Goal: Transaction & Acquisition: Download file/media

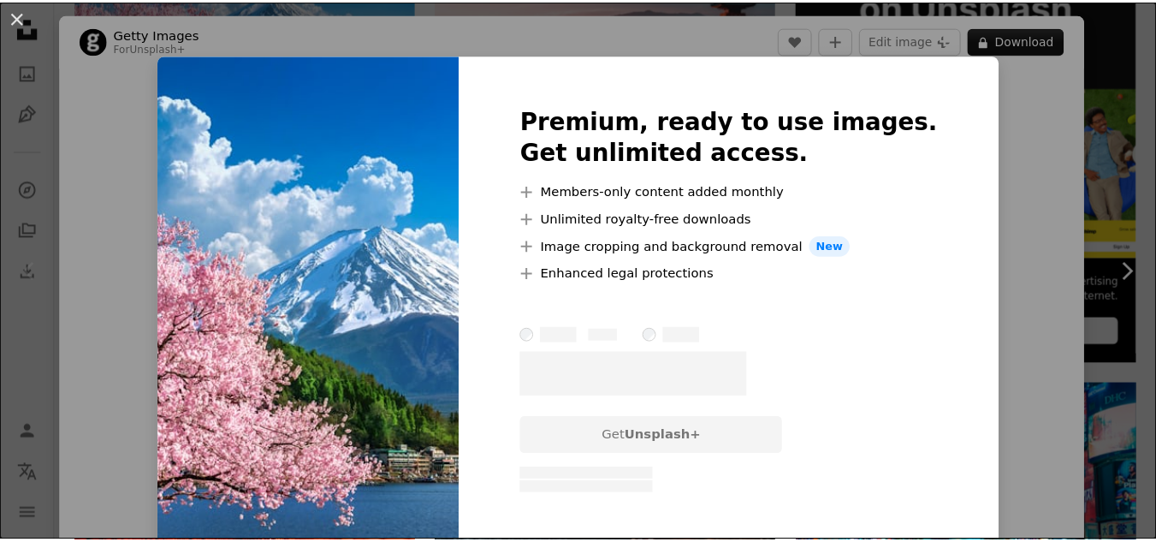
scroll to position [75, 0]
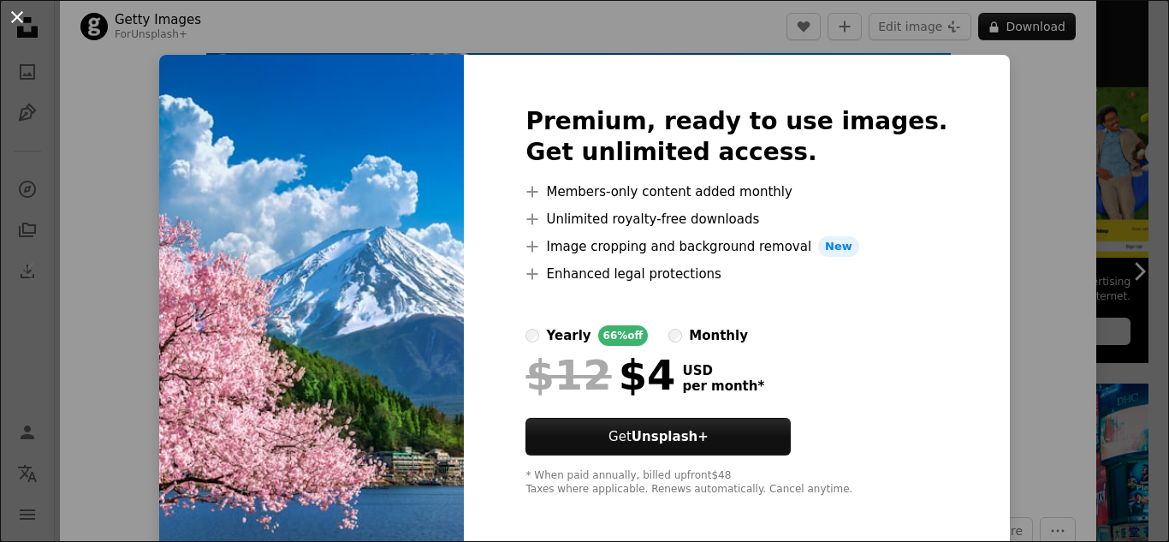
click at [21, 15] on button "An X shape" at bounding box center [17, 17] width 21 height 21
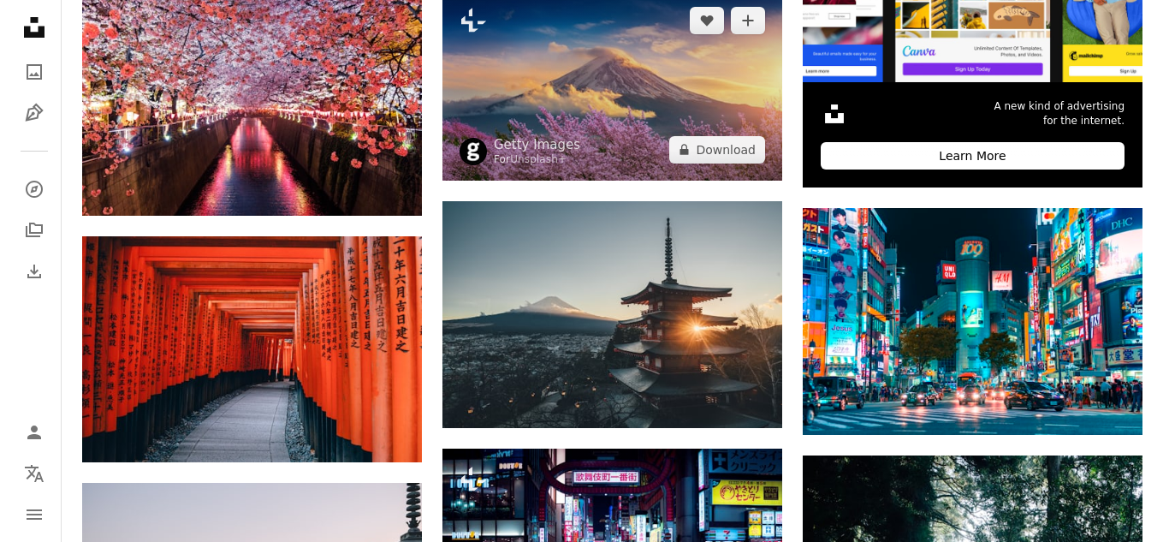
scroll to position [770, 0]
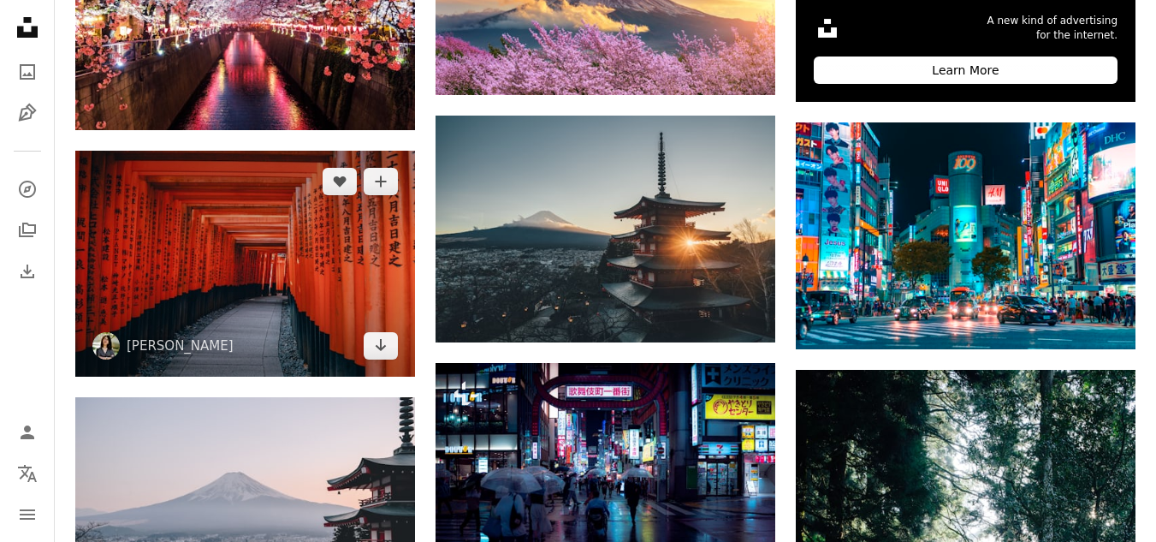
click at [290, 242] on img at bounding box center [245, 264] width 340 height 226
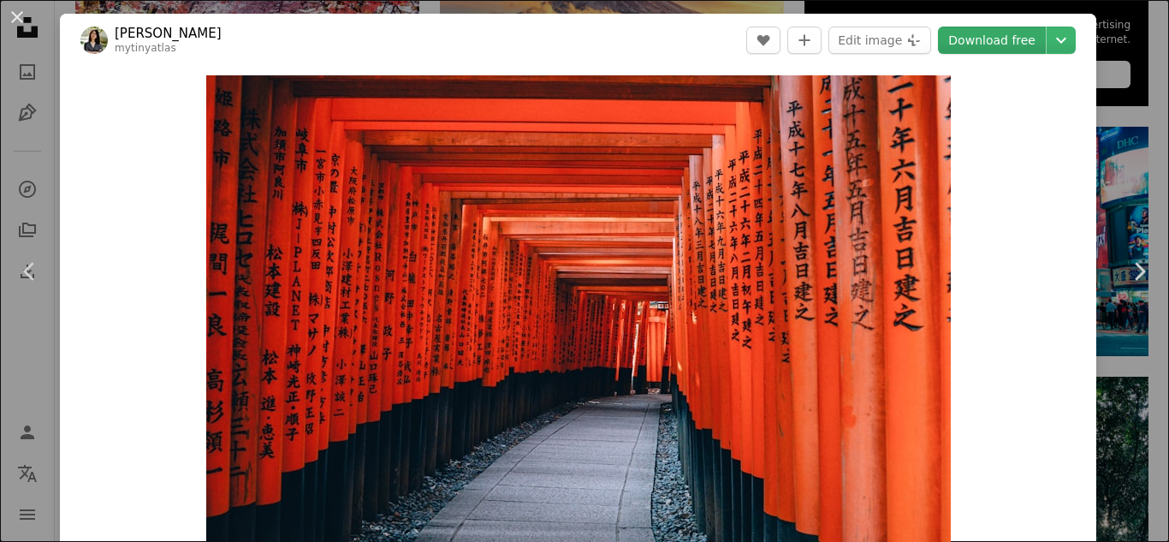
click at [990, 36] on link "Download free" at bounding box center [992, 40] width 108 height 27
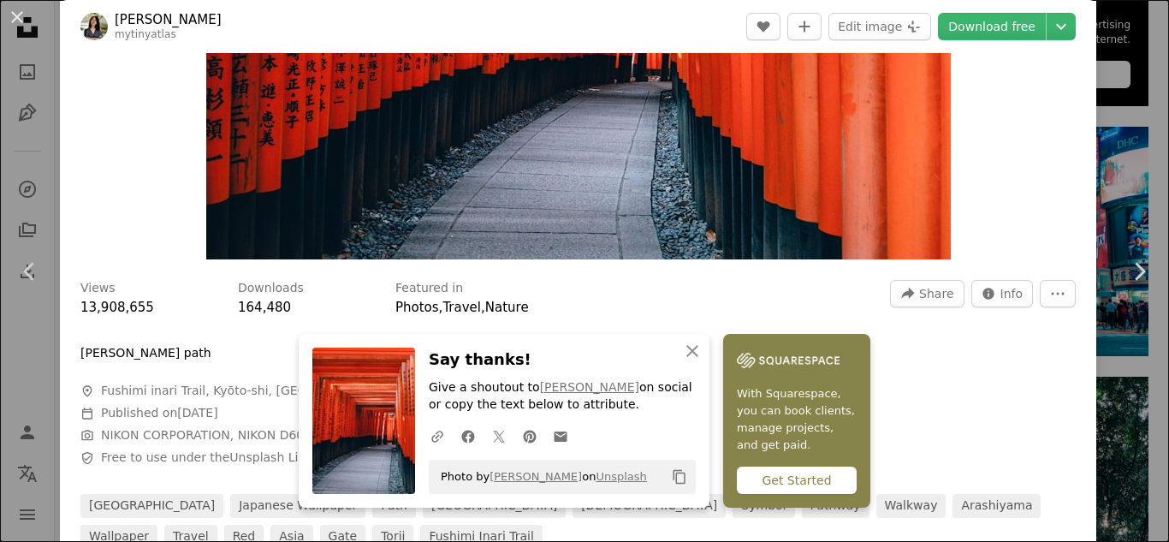
scroll to position [342, 0]
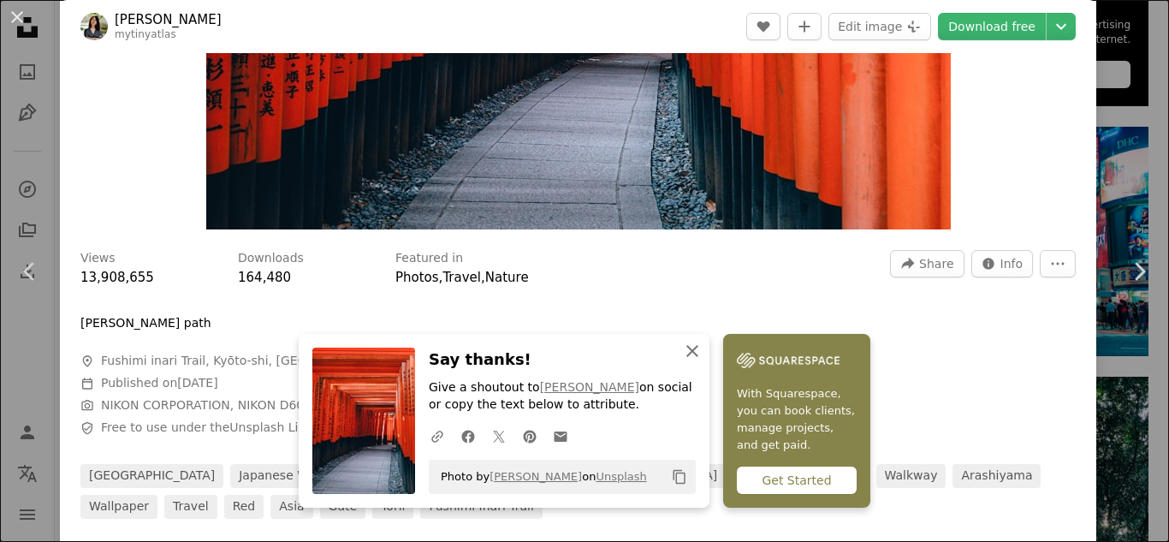
click at [687, 350] on icon "button" at bounding box center [692, 351] width 12 height 12
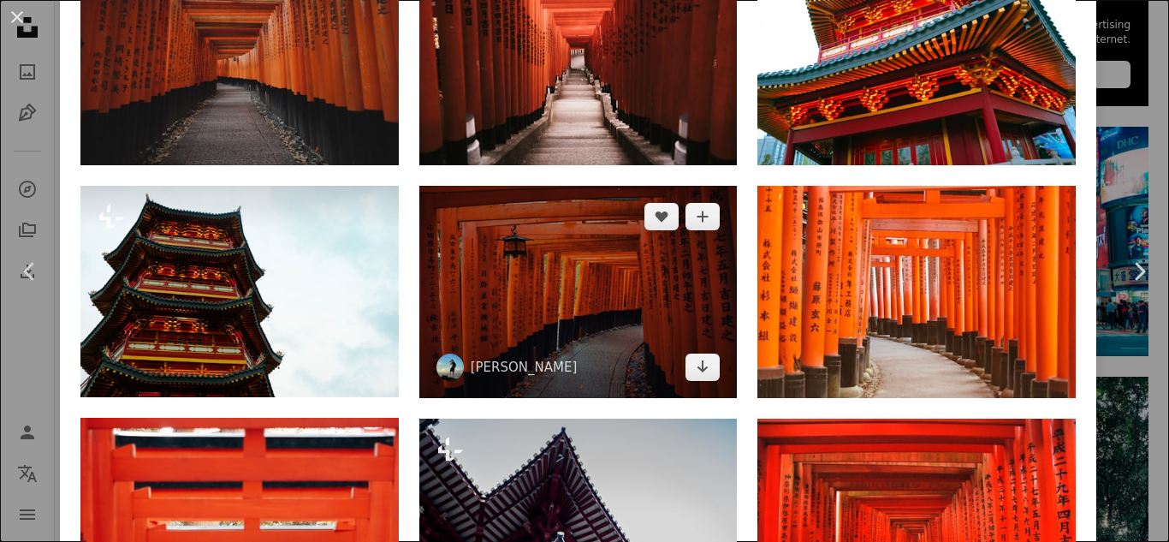
scroll to position [1540, 0]
